Goal: Check status: Check status

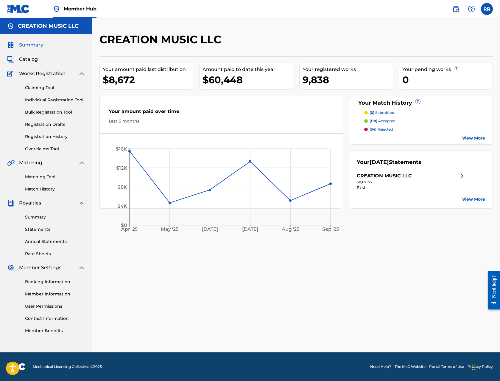
click at [29, 47] on span "Summary" at bounding box center [31, 44] width 24 height 7
click at [30, 59] on span "Catalog" at bounding box center [28, 59] width 19 height 7
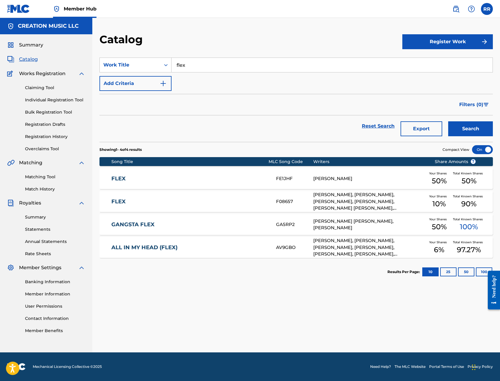
click at [182, 66] on input "flex" at bounding box center [332, 65] width 321 height 14
click at [49, 137] on link "Registration History" at bounding box center [55, 136] width 60 height 6
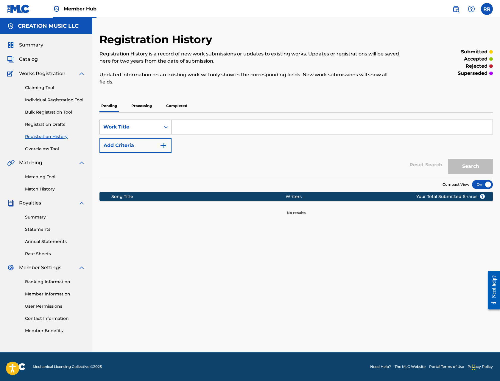
click at [140, 105] on p "Processing" at bounding box center [142, 106] width 24 height 13
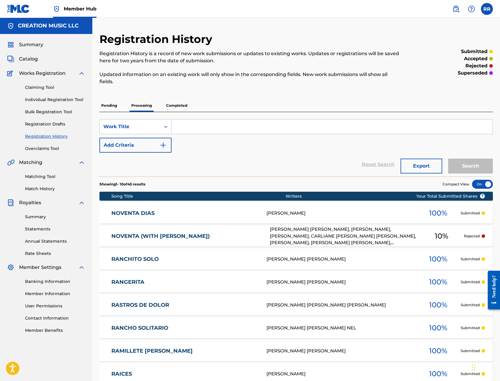
scroll to position [118, 0]
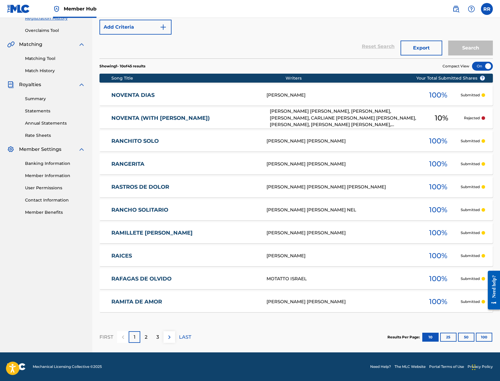
click at [278, 121] on div "KYAN ANGELO SANCHEZ CLAUDIO, FRANCIS RIVERA, SVEN GRUMMEL, CARLIANE TAMARA SANT…" at bounding box center [345, 118] width 150 height 20
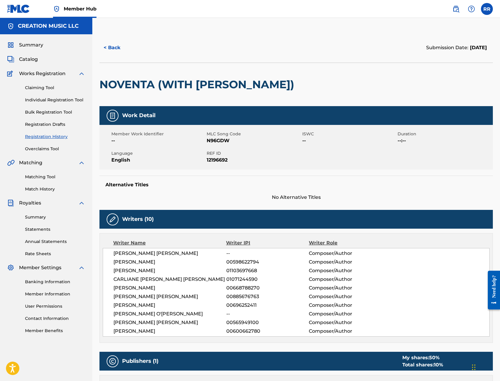
scroll to position [6, 0]
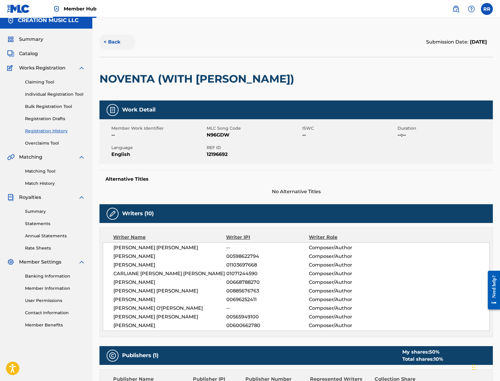
click at [109, 44] on button "< Back" at bounding box center [118, 42] width 36 height 15
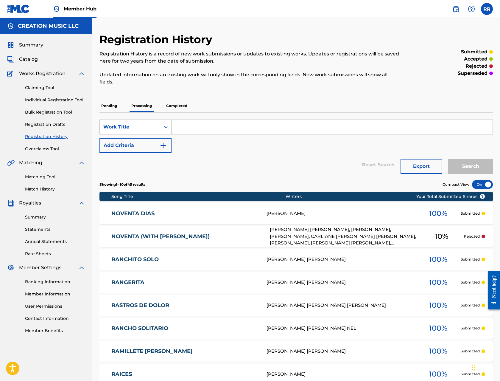
scroll to position [4, 0]
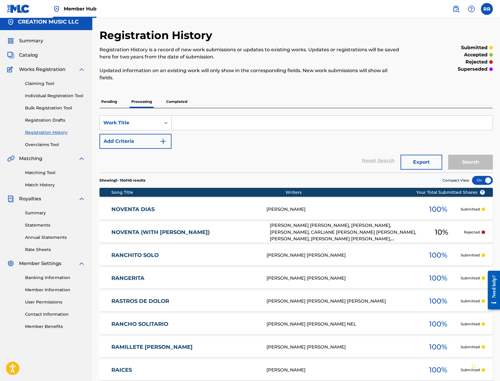
click at [397, 231] on div "KYAN ANGELO SANCHEZ CLAUDIO, FRANCIS RIVERA, SVEN GRUMMEL, CARLIANE TAMARA SANT…" at bounding box center [345, 232] width 150 height 20
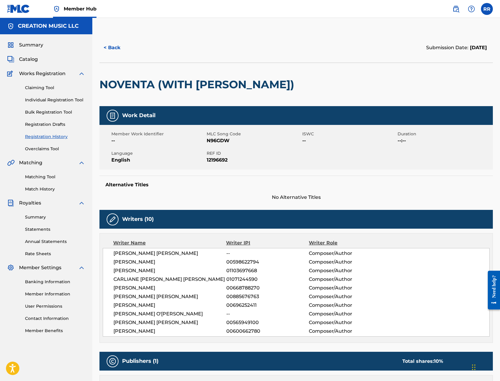
scroll to position [1, 0]
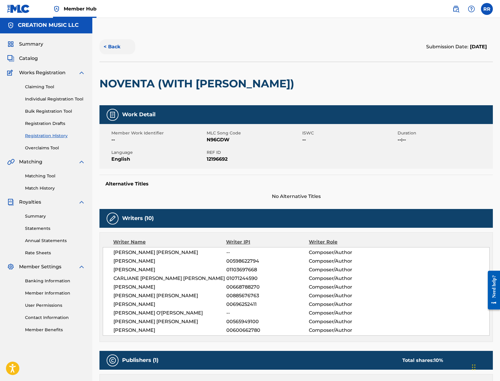
click at [116, 46] on button "< Back" at bounding box center [118, 46] width 36 height 15
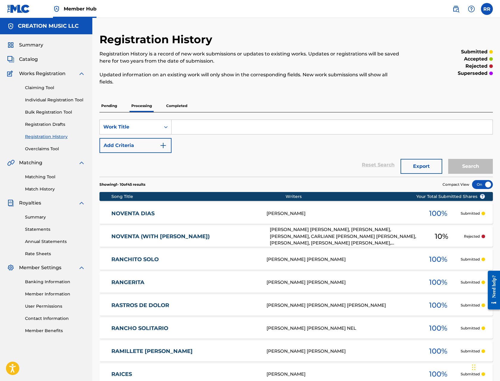
click at [287, 232] on div "KYAN ANGELO SANCHEZ CLAUDIO, FRANCIS RIVERA, SVEN GRUMMEL, CARLIANE TAMARA SANT…" at bounding box center [345, 236] width 150 height 20
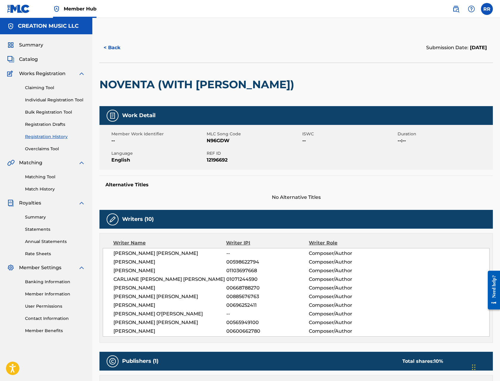
click at [209, 139] on span "N96GDW" at bounding box center [254, 140] width 94 height 7
copy span "N96GDW"
